Goal: Task Accomplishment & Management: Manage account settings

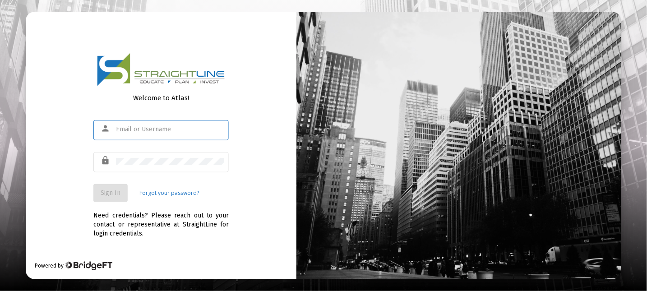
click at [115, 129] on div "person" at bounding box center [160, 129] width 135 height 22
type input "[EMAIL_ADDRESS][DOMAIN_NAME]"
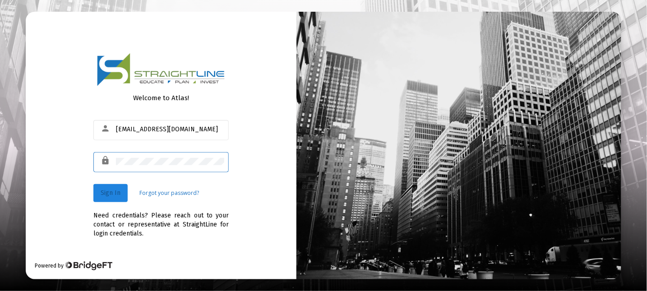
click at [119, 191] on span "Sign In" at bounding box center [111, 193] width 20 height 8
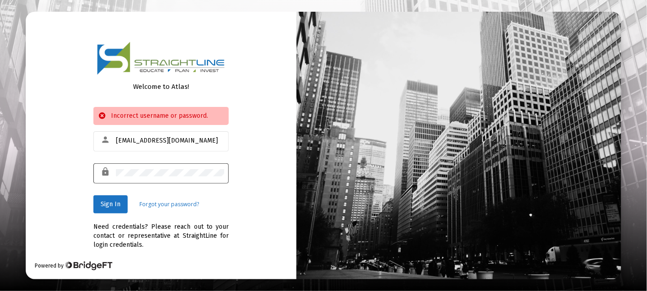
click at [142, 169] on div at bounding box center [170, 172] width 108 height 22
click at [217, 177] on div at bounding box center [170, 172] width 108 height 22
click at [112, 204] on span "Sign In" at bounding box center [111, 204] width 20 height 8
click at [143, 167] on div at bounding box center [170, 172] width 108 height 22
click at [114, 173] on div "lock" at bounding box center [107, 171] width 18 height 15
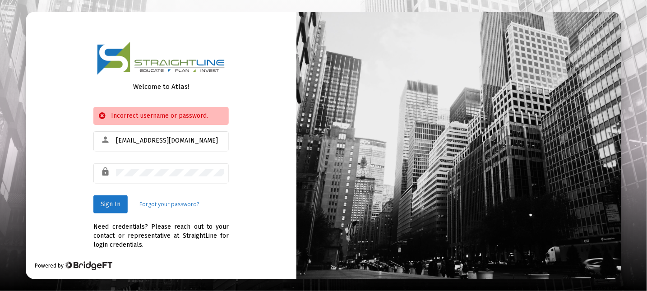
click at [107, 205] on span "Sign In" at bounding box center [111, 204] width 20 height 8
click at [14, 193] on div "Welcome to Atlas! Incorrect username or password. person [EMAIL_ADDRESS][DOMAIN…" at bounding box center [323, 145] width 647 height 291
click at [141, 170] on div at bounding box center [170, 172] width 108 height 22
drag, startPoint x: 143, startPoint y: 167, endPoint x: 18, endPoint y: 193, distance: 128.3
click at [18, 193] on div "Welcome to Atlas! Incorrect username or password. person [EMAIL_ADDRESS][DOMAIN…" at bounding box center [323, 145] width 647 height 291
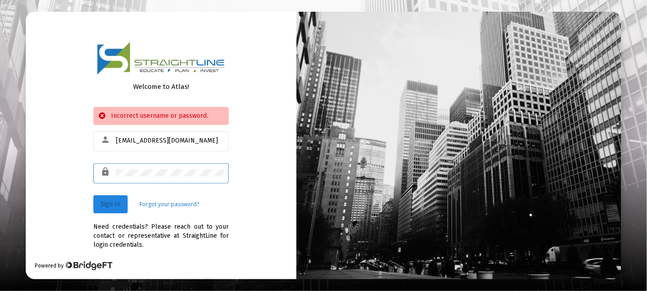
click at [112, 202] on span "Sign In" at bounding box center [111, 204] width 20 height 8
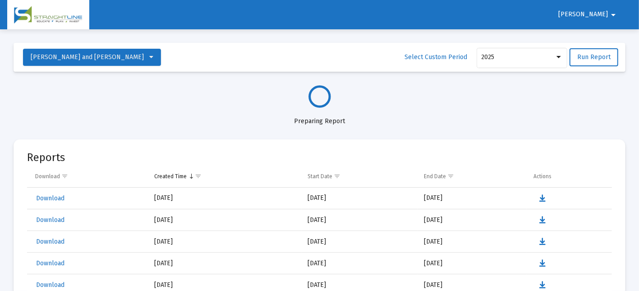
select select "View all"
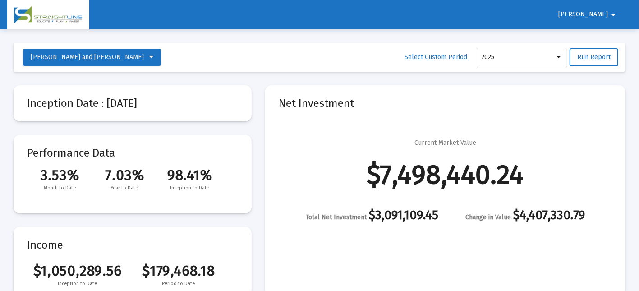
scroll to position [1731, 0]
